Goal: Navigation & Orientation: Find specific page/section

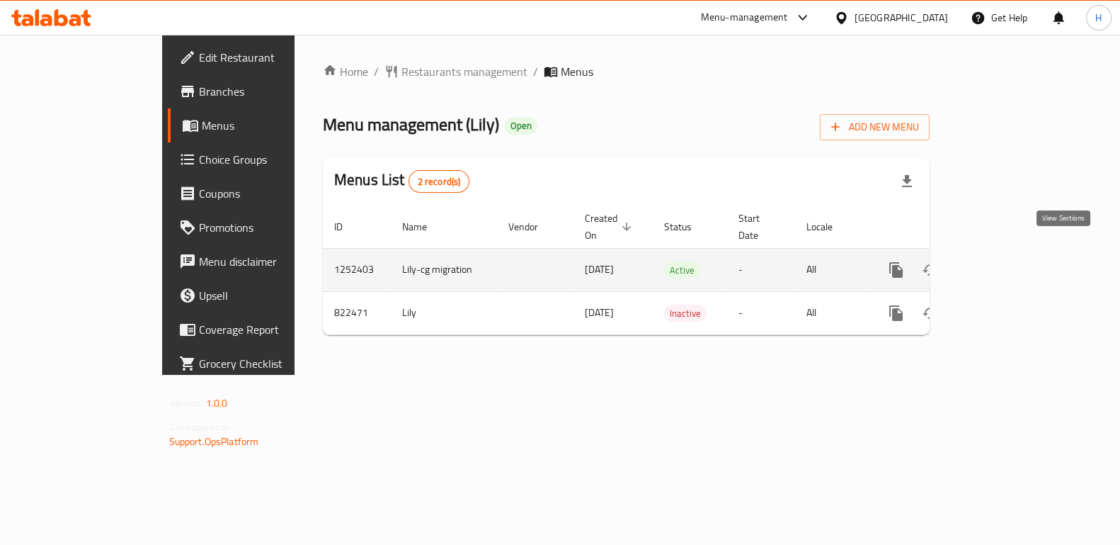
click at [1015, 263] on link "enhanced table" at bounding box center [998, 270] width 34 height 34
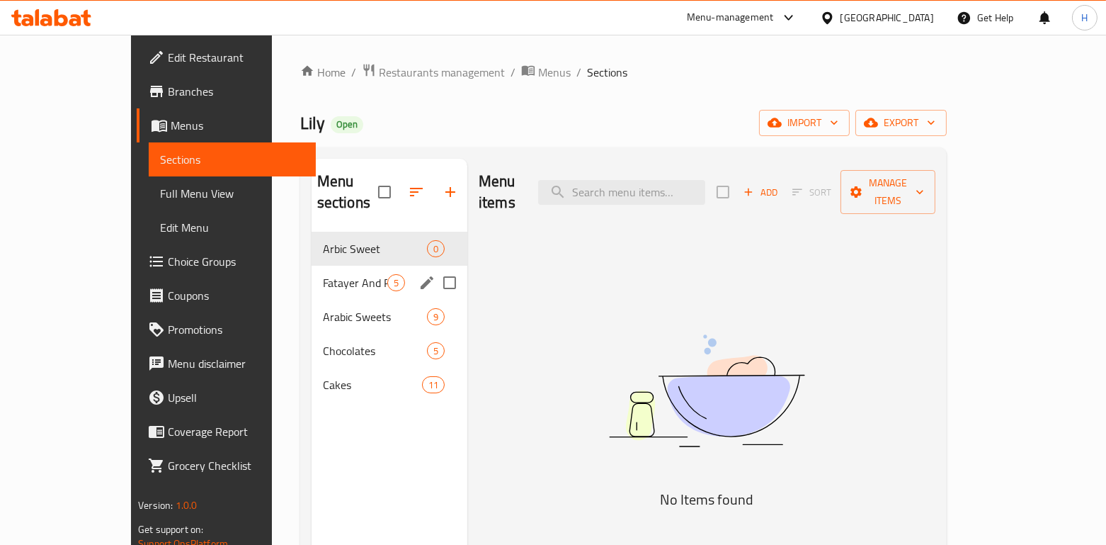
click at [312, 273] on div "Fatayer And Pizza 5" at bounding box center [390, 283] width 156 height 34
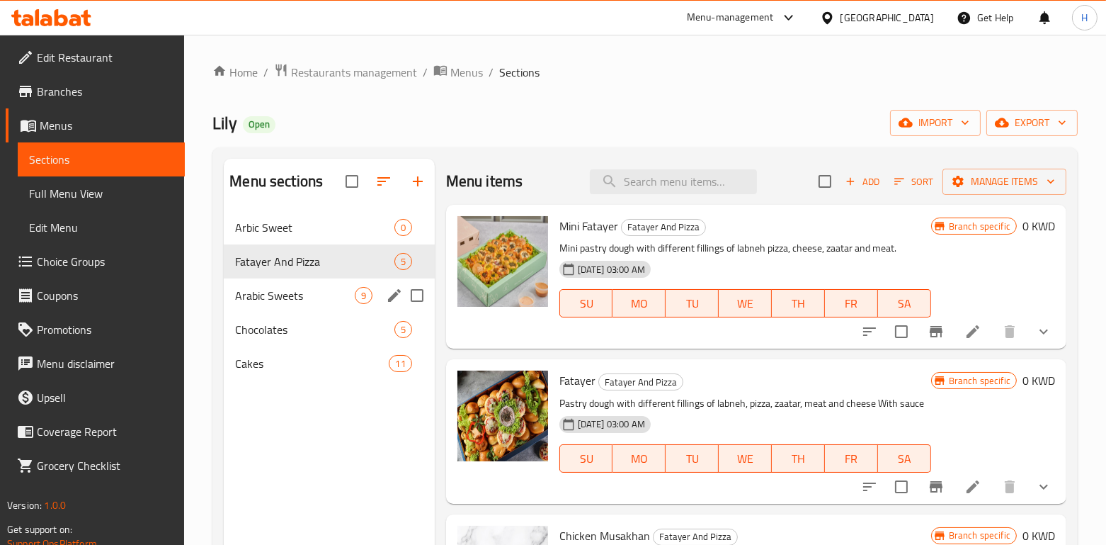
click at [287, 307] on div "Arabic Sweets 9" at bounding box center [329, 295] width 210 height 34
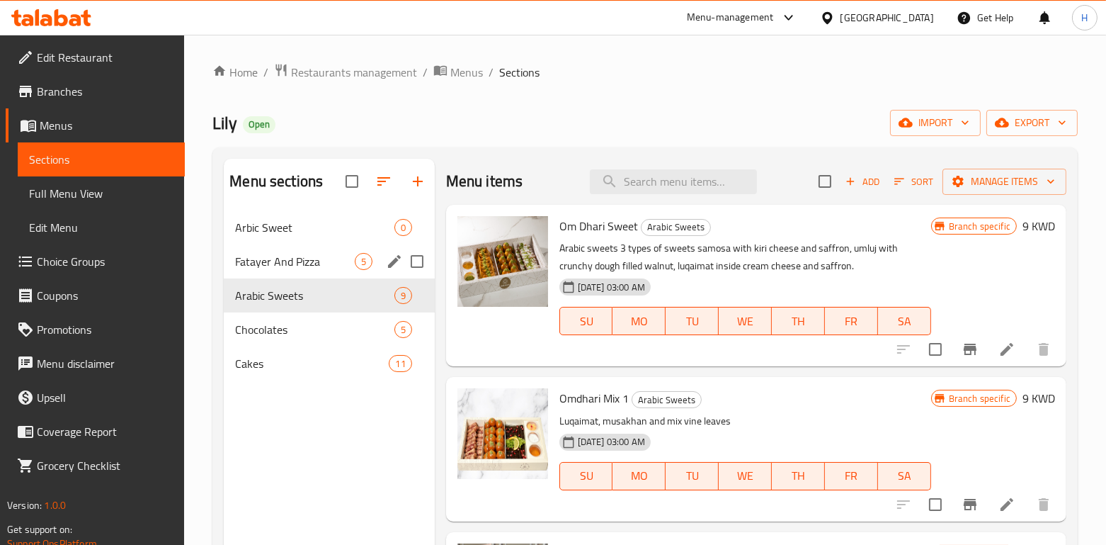
click at [316, 276] on div "Fatayer And Pizza 5" at bounding box center [329, 261] width 210 height 34
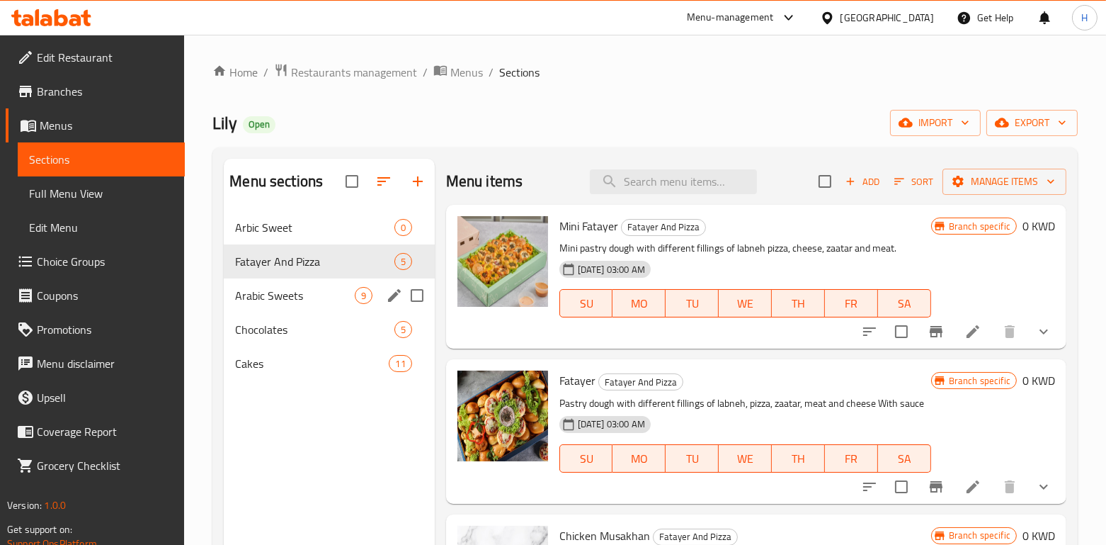
click at [312, 307] on div "Arabic Sweets 9" at bounding box center [329, 295] width 210 height 34
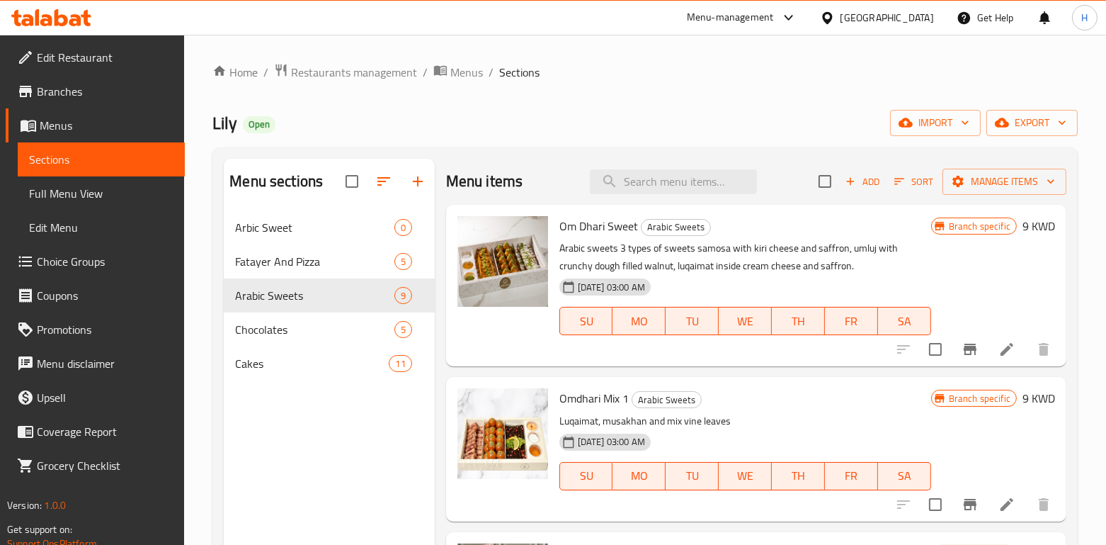
click at [224, 122] on span "Lily" at bounding box center [224, 123] width 25 height 32
click at [223, 126] on span "Lily" at bounding box center [224, 123] width 25 height 32
drag, startPoint x: 221, startPoint y: 127, endPoint x: 214, endPoint y: 131, distance: 8.3
click at [212, 131] on div "Home / Restaurants management / Menus / Sections Lily Open import export Menu s…" at bounding box center [645, 389] width 922 height 708
click at [226, 125] on span "Lily" at bounding box center [224, 123] width 25 height 32
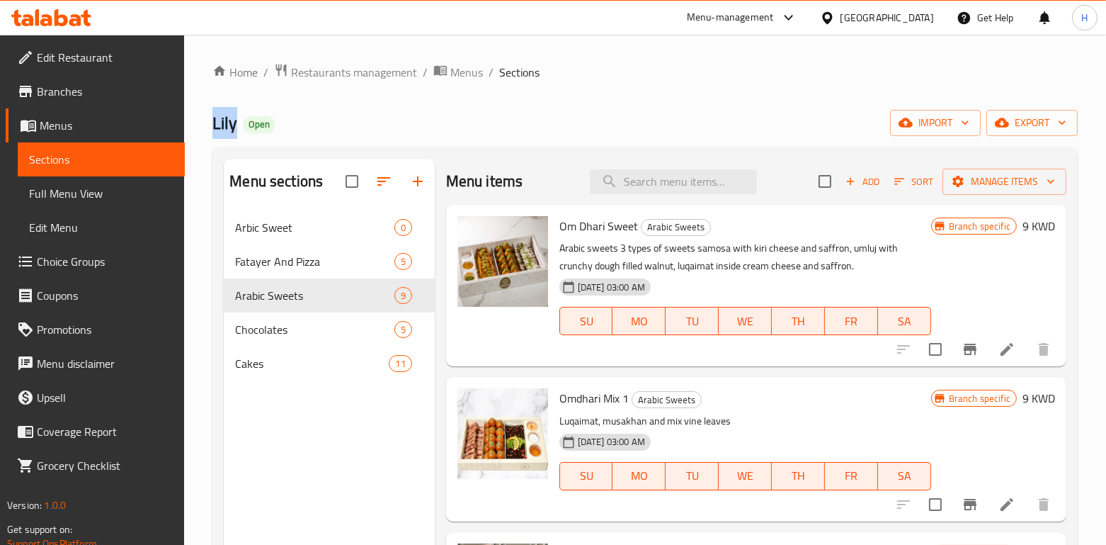
click at [226, 125] on span "Lily" at bounding box center [224, 123] width 25 height 32
copy span "Lily"
click at [375, 66] on span "Restaurants management" at bounding box center [354, 72] width 126 height 17
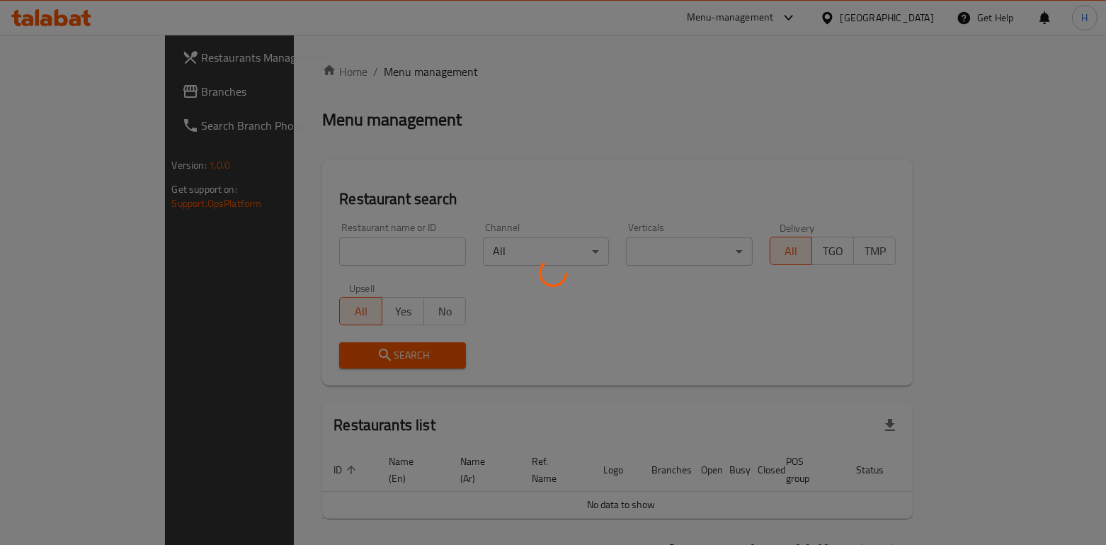
click at [303, 252] on div at bounding box center [553, 272] width 1106 height 545
click at [301, 251] on div at bounding box center [553, 272] width 1106 height 545
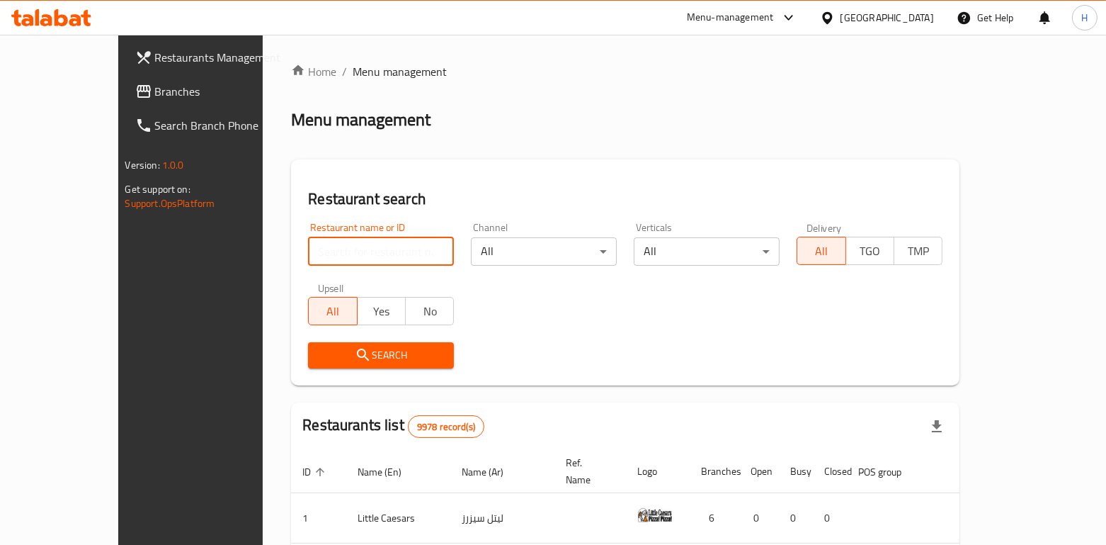
drag, startPoint x: 301, startPoint y: 251, endPoint x: 297, endPoint y: 261, distance: 10.1
click at [308, 255] on input "search" at bounding box center [381, 251] width 146 height 28
type input "Lily"
click at [762, 13] on div "Menu-management" at bounding box center [730, 17] width 87 height 17
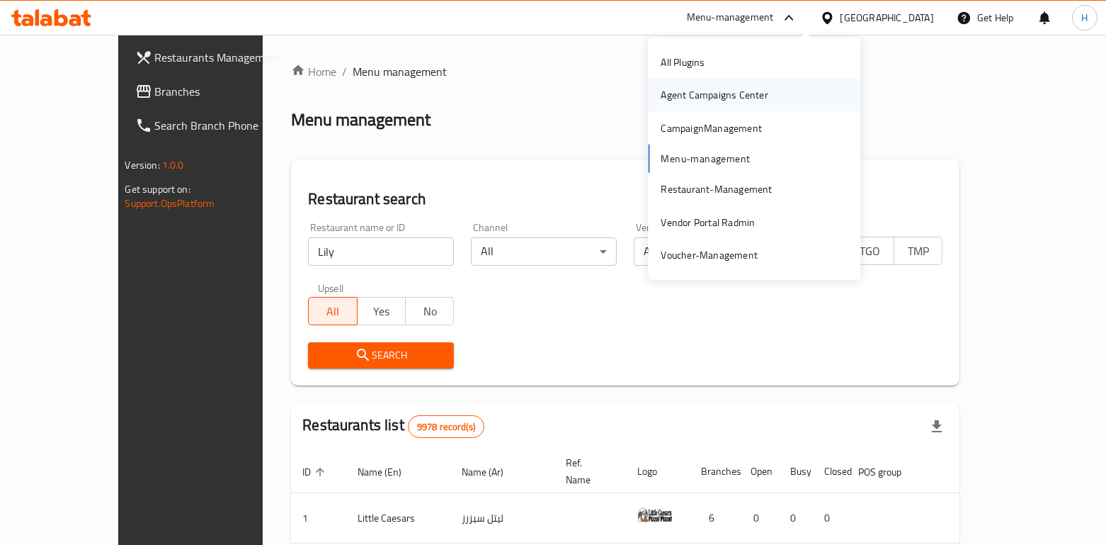
click at [672, 94] on div "Agent Campaigns Center" at bounding box center [714, 95] width 107 height 16
